Goal: Task Accomplishment & Management: Manage account settings

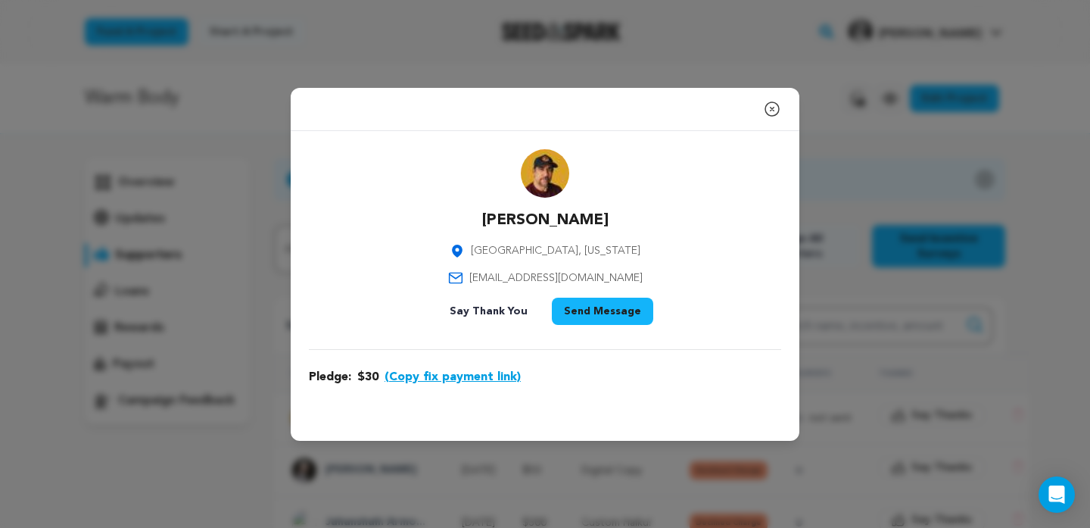
click at [772, 106] on icon "button" at bounding box center [772, 109] width 18 height 18
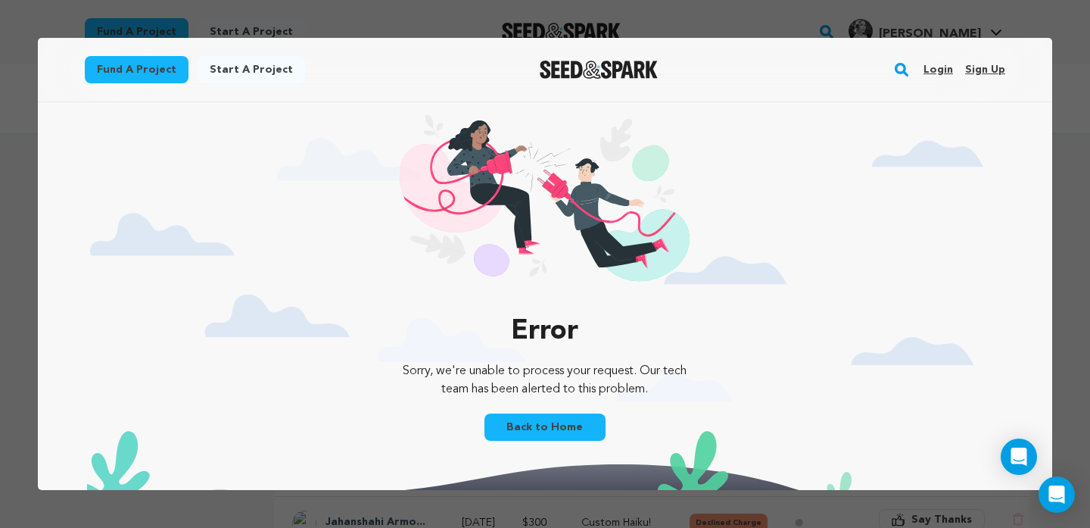
click at [938, 70] on link "Login" at bounding box center [939, 70] width 30 height 24
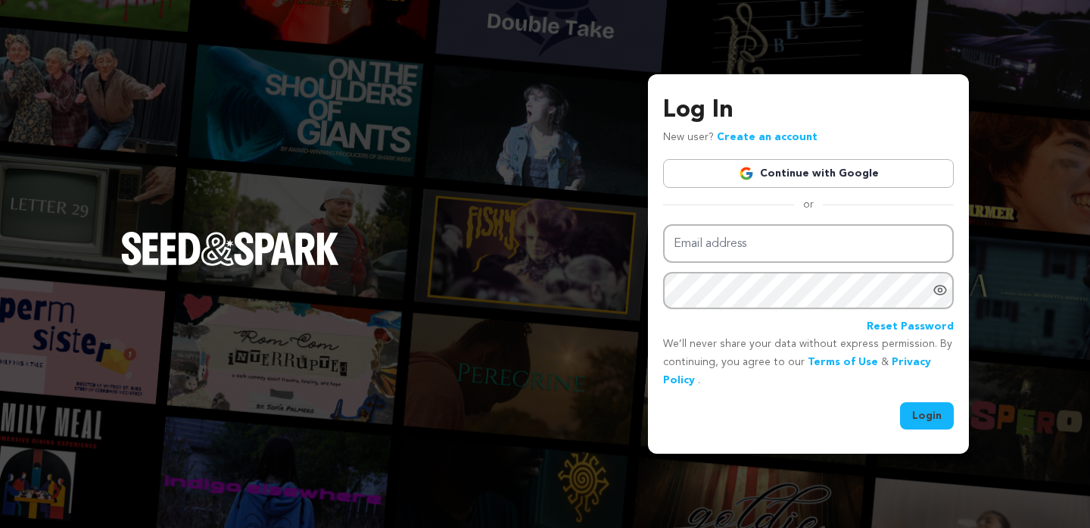
click at [815, 173] on link "Continue with Google" at bounding box center [808, 173] width 291 height 29
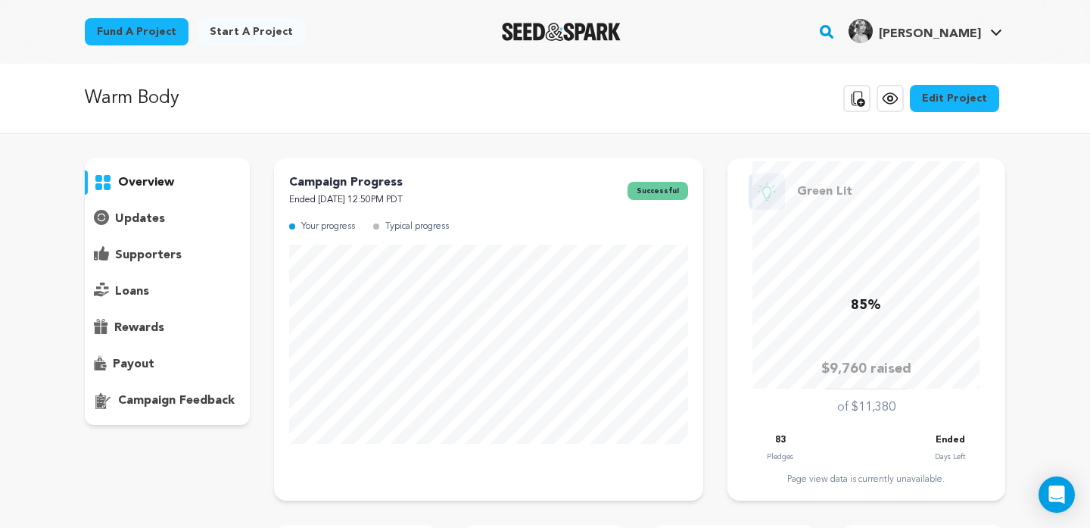
click at [154, 249] on p "supporters" at bounding box center [148, 255] width 67 height 18
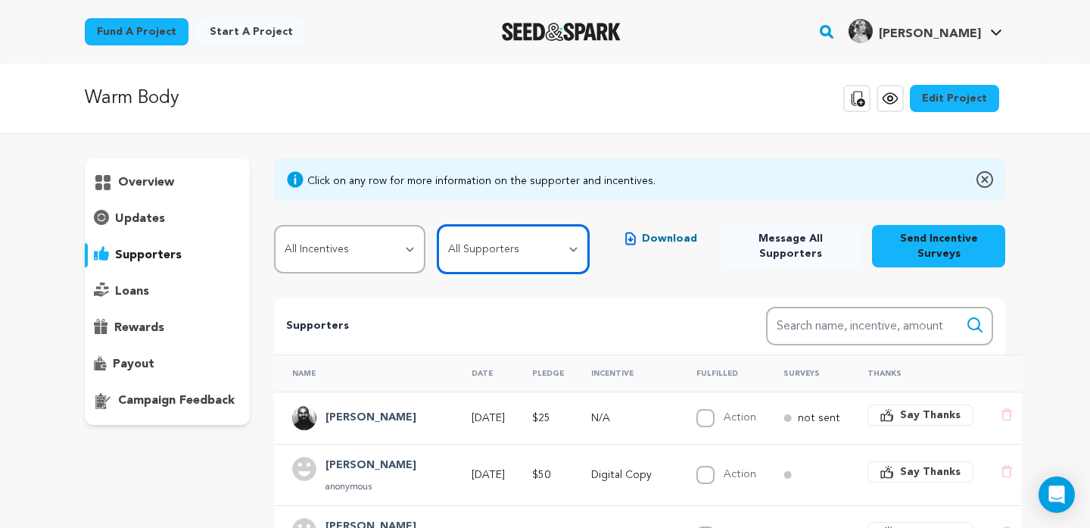
click at [540, 258] on select "All Supporters Survey not sent Survey incomplete Survey complete Incentive not …" at bounding box center [513, 249] width 151 height 48
select select "pledge_incomplete"
